Goal: Task Accomplishment & Management: Use online tool/utility

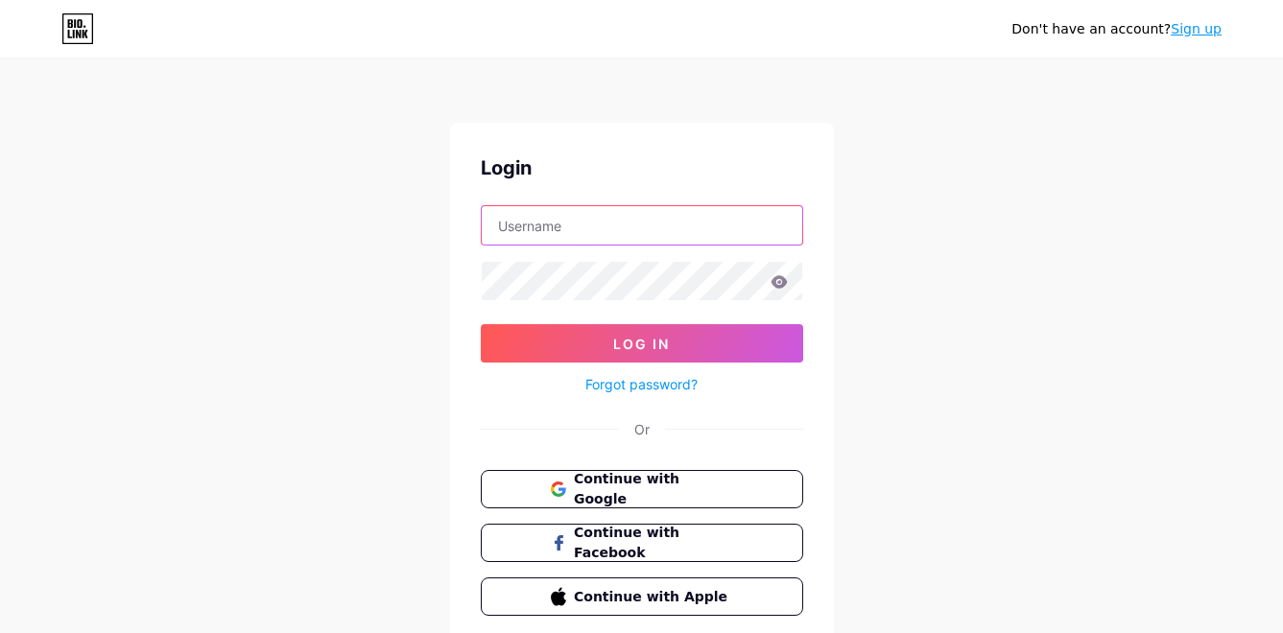
click at [546, 235] on input "text" at bounding box center [642, 225] width 320 height 38
type input "[EMAIL_ADDRESS][DOMAIN_NAME]"
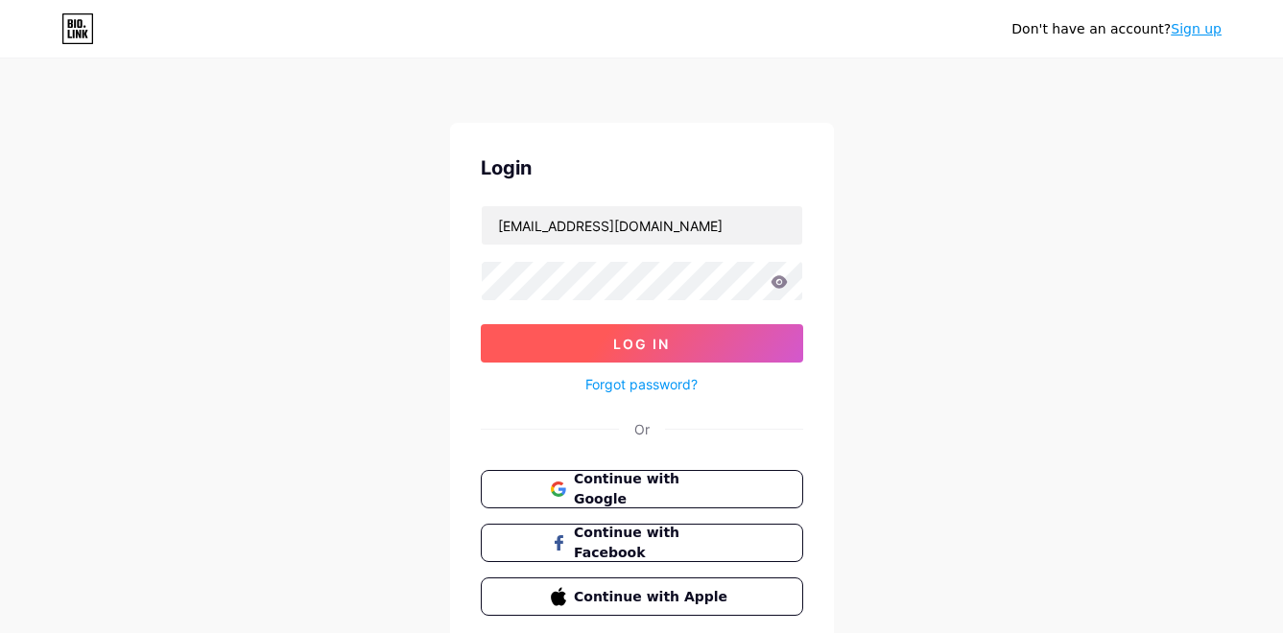
click at [707, 335] on button "Log In" at bounding box center [642, 343] width 322 height 38
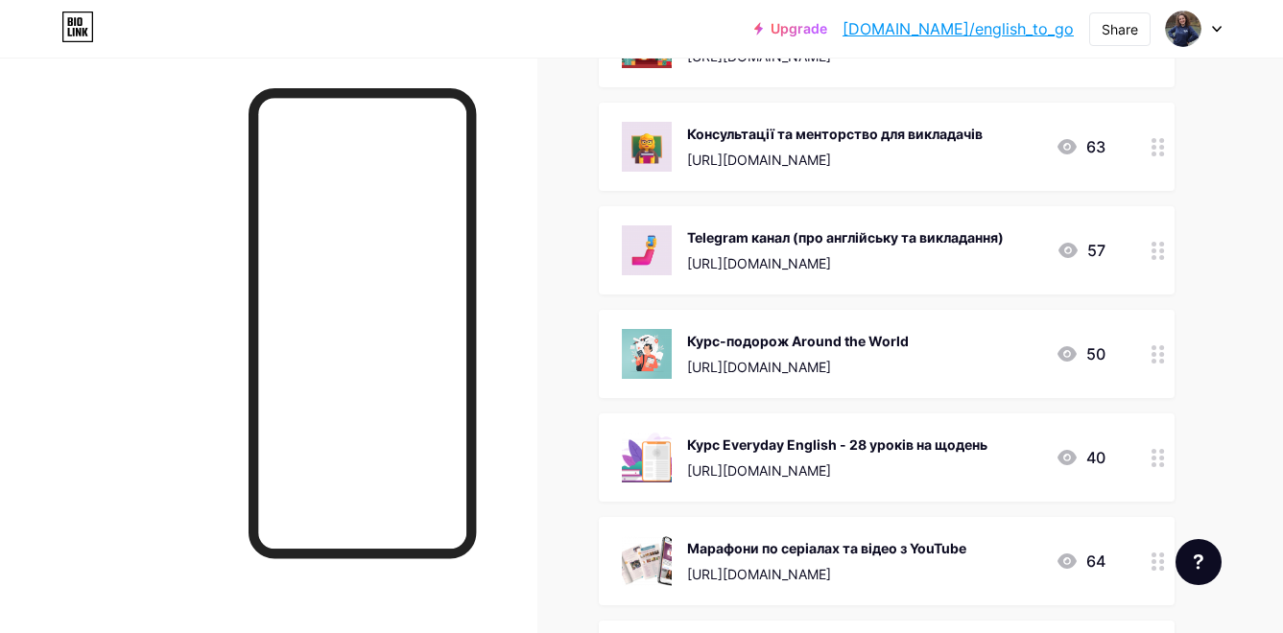
scroll to position [733, 0]
click at [986, 454] on div "Курс Everyday English - 28 уроків на щодень [URL][DOMAIN_NAME]" at bounding box center [837, 457] width 300 height 50
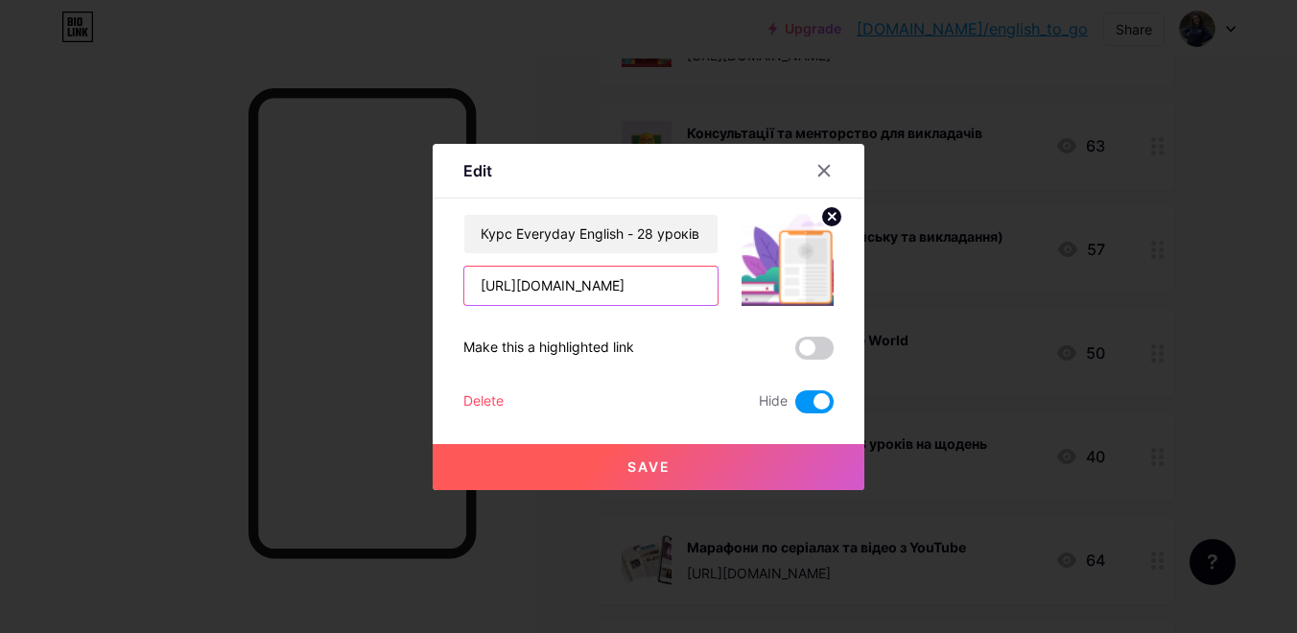
click at [636, 267] on input "[URL][DOMAIN_NAME]" at bounding box center [590, 286] width 253 height 38
click at [651, 289] on input "[URL][DOMAIN_NAME]" at bounding box center [590, 286] width 253 height 38
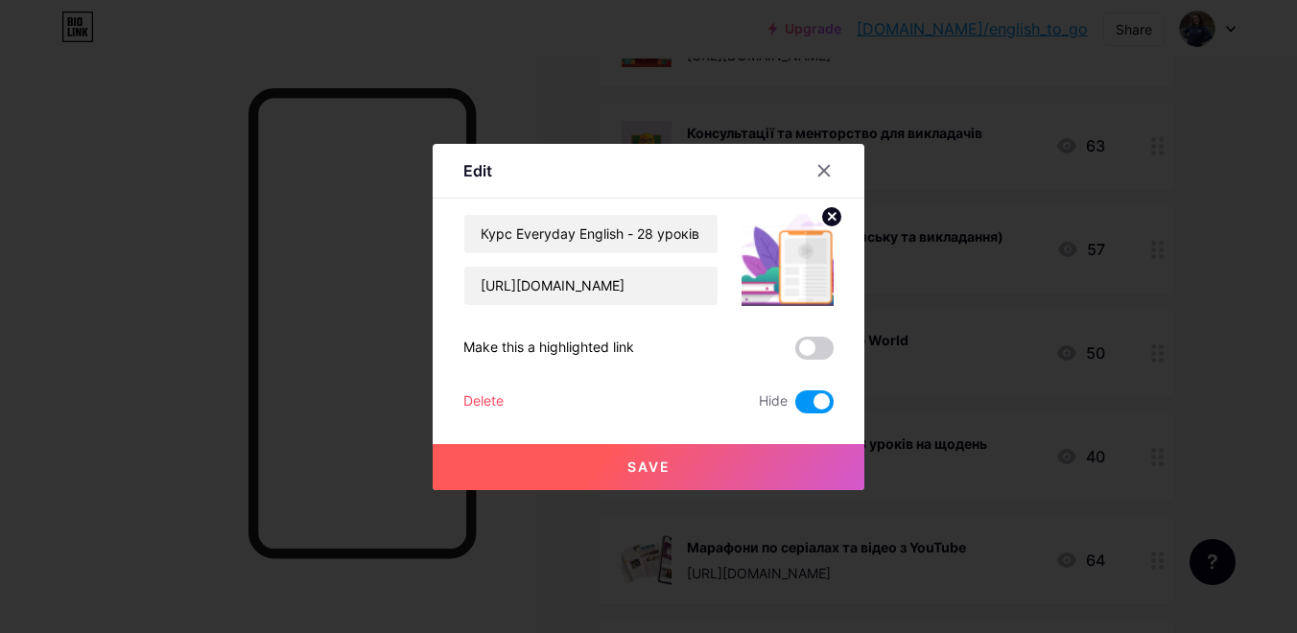
click at [502, 95] on div at bounding box center [648, 316] width 1297 height 633
